Goal: Task Accomplishment & Management: Manage account settings

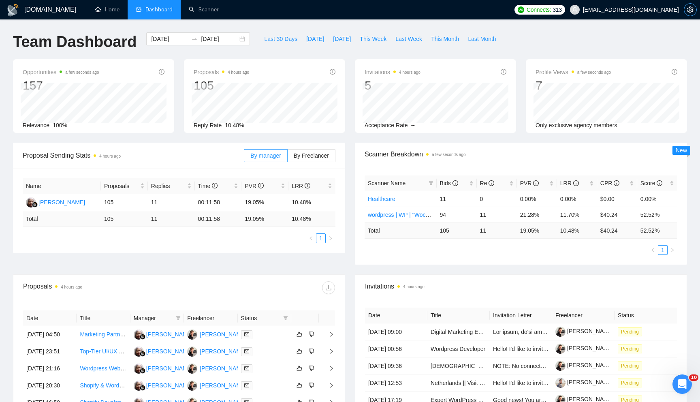
click at [690, 8] on icon "setting" at bounding box center [690, 9] width 6 height 6
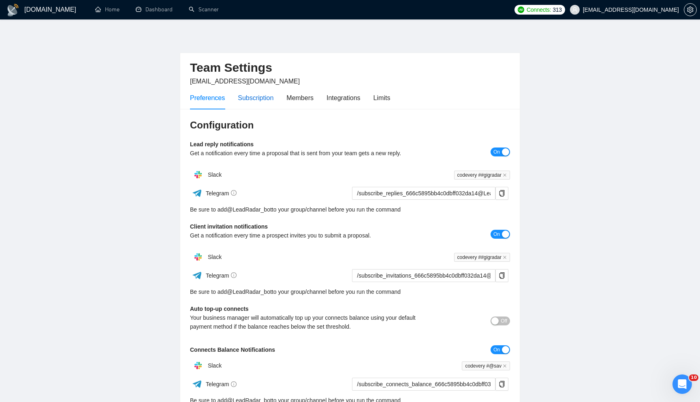
click at [251, 99] on div "Subscription" at bounding box center [256, 98] width 36 height 10
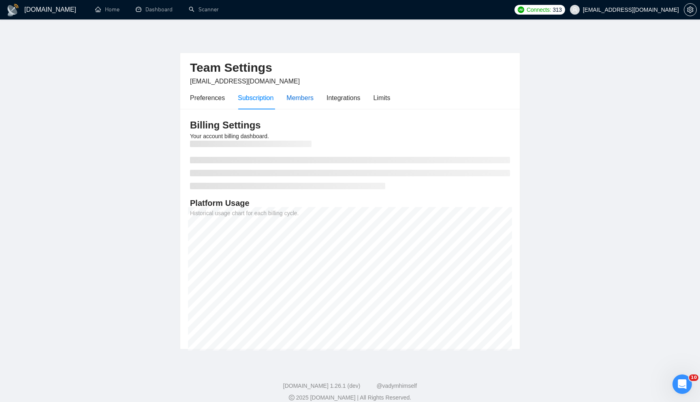
click at [305, 101] on div "Members" at bounding box center [299, 98] width 27 height 10
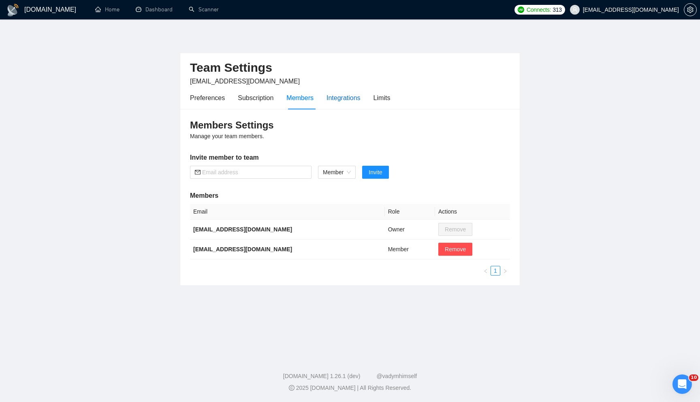
click at [339, 94] on div "Integrations" at bounding box center [343, 98] width 34 height 10
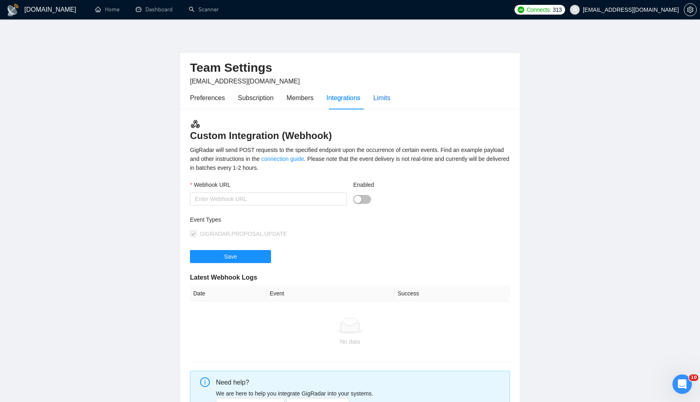
click at [382, 100] on div "Limits" at bounding box center [381, 98] width 17 height 10
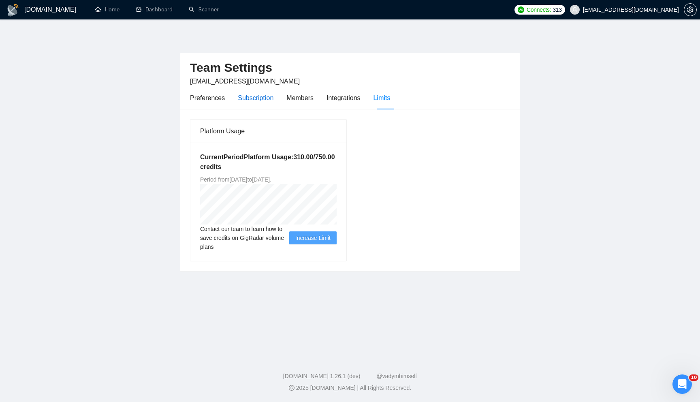
click at [261, 96] on div "Subscription" at bounding box center [256, 98] width 36 height 10
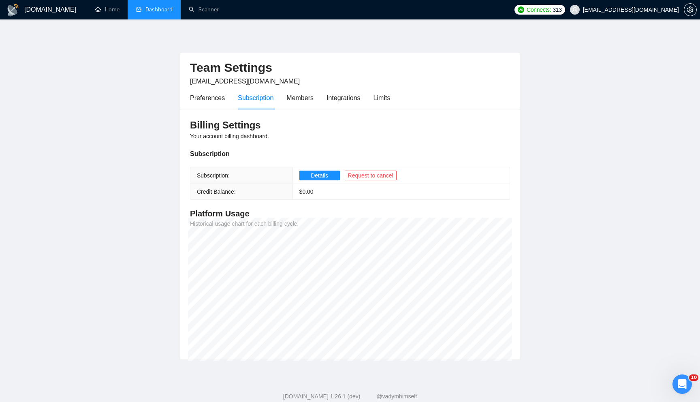
click at [143, 6] on link "Dashboard" at bounding box center [154, 9] width 37 height 7
